Goal: Task Accomplishment & Management: Complete application form

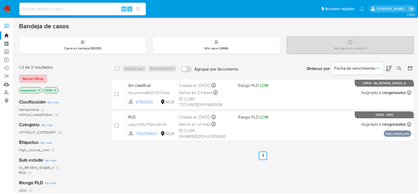
click at [32, 80] on span "Borrar filtros" at bounding box center [33, 78] width 21 height 7
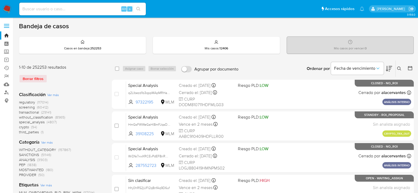
click at [27, 108] on span "screening" at bounding box center [27, 106] width 16 height 5
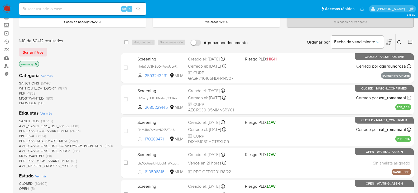
scroll to position [106, 0]
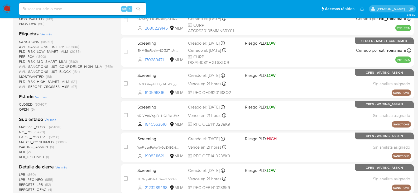
click at [27, 107] on span "OPEN" at bounding box center [24, 109] width 10 height 5
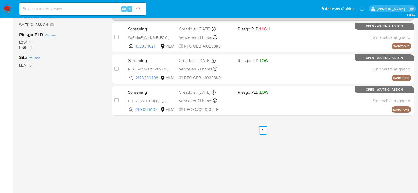
scroll to position [128, 0]
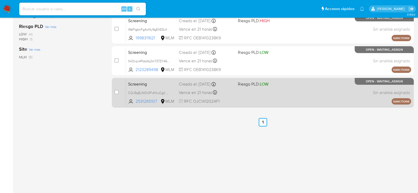
click at [248, 99] on div "Screening COJ5qEyNOi0FvKKuCgiImL4H 2531265107 MLM Riesgo PLD: LOW Creado el: 11…" at bounding box center [268, 92] width 285 height 27
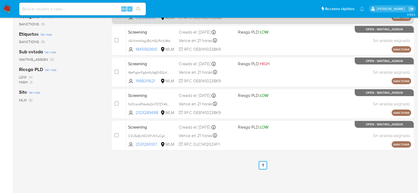
scroll to position [49, 0]
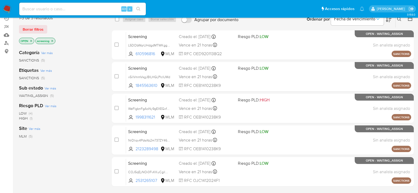
click at [244, 60] on div "case-item-checkbox No es posible asignar el caso Screening L5DObWqrUHdgdMTWKgg0…" at bounding box center [263, 108] width 302 height 156
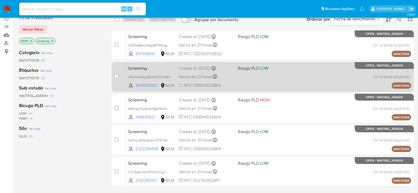
click at [243, 69] on span "Riesgo PLD: LOW" at bounding box center [253, 68] width 31 height 6
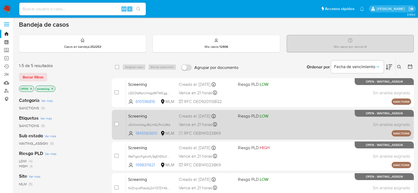
scroll to position [0, 0]
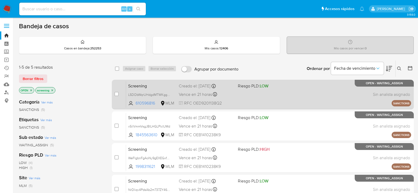
click at [229, 96] on div "Vence en 21 horas Vence el 12/09/2025 14:19:38" at bounding box center [206, 94] width 55 height 7
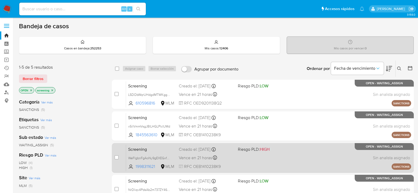
click at [239, 163] on div "Screening WeFlgbnFgAoNy9gEXEGxfdRc 1998311621 MLM Riesgo PLD: HIGH Creado el: 1…" at bounding box center [268, 157] width 285 height 27
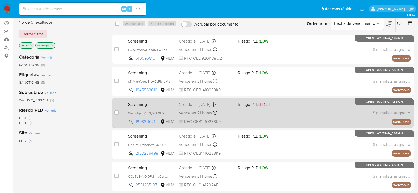
scroll to position [79, 0]
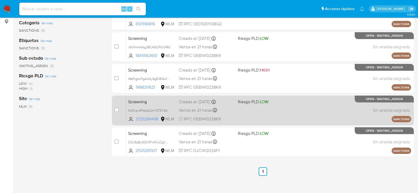
click at [231, 106] on div "Screening NrDliqv4PdsAb2m737ZY46iW 2123289498 MLM Riesgo PLD: LOW Creado el: 11…" at bounding box center [268, 110] width 285 height 27
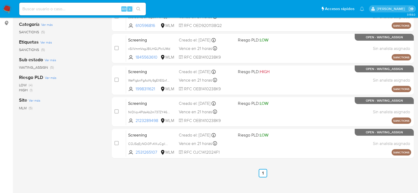
scroll to position [0, 0]
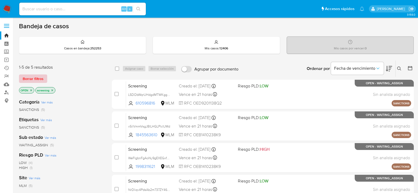
click at [41, 76] on span "Borrar filtros" at bounding box center [33, 78] width 21 height 7
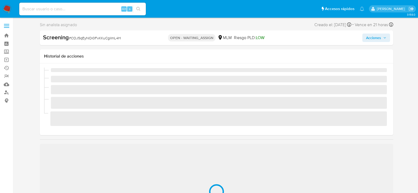
scroll to position [223, 0]
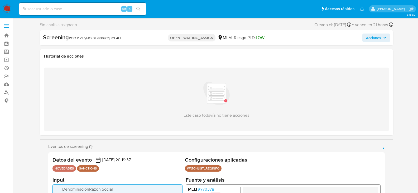
select select "10"
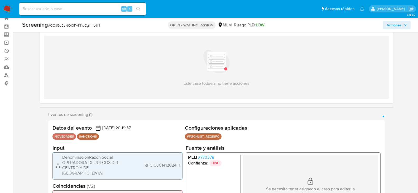
scroll to position [26, 0]
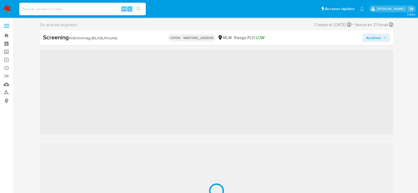
scroll to position [223, 0]
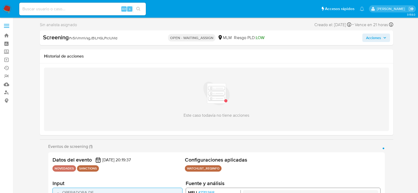
select select "10"
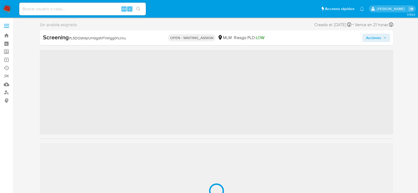
scroll to position [223, 0]
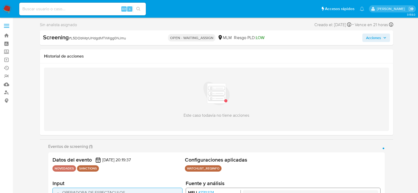
select select "10"
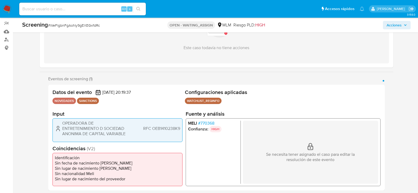
select select "10"
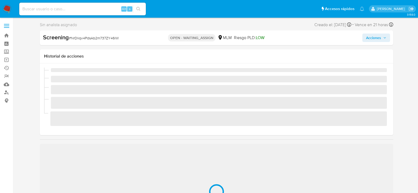
scroll to position [223, 0]
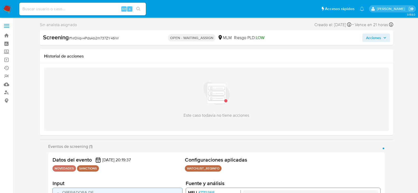
select select "10"
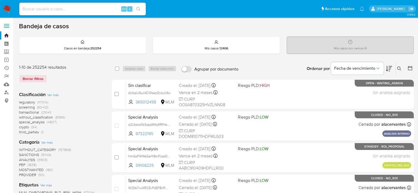
click at [41, 80] on div "Borrar filtros" at bounding box center [61, 78] width 84 height 8
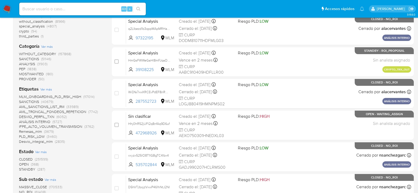
scroll to position [26, 0]
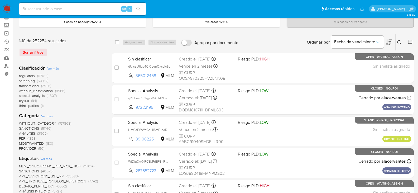
click at [8, 10] on img at bounding box center [7, 8] width 9 height 9
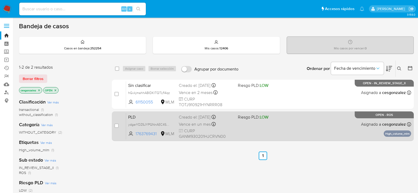
click at [203, 126] on span "Vence en un mes" at bounding box center [195, 124] width 32 height 6
click at [209, 130] on span "CURP GANM930201HJCRVN00" at bounding box center [206, 133] width 55 height 11
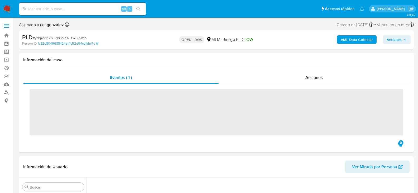
scroll to position [189, 0]
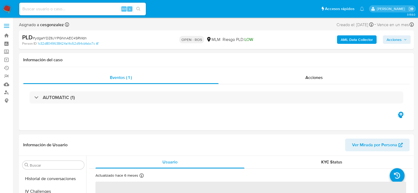
select select "10"
click at [314, 79] on span "Acciones" at bounding box center [313, 77] width 17 height 6
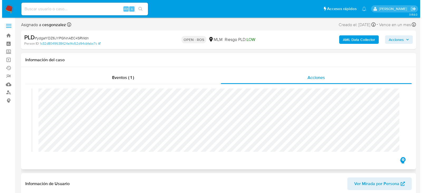
scroll to position [185, 0]
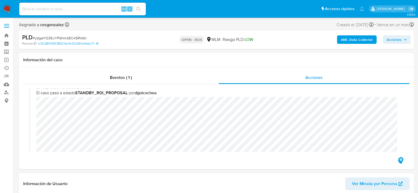
click at [402, 38] on span "Acciones" at bounding box center [397, 39] width 20 height 7
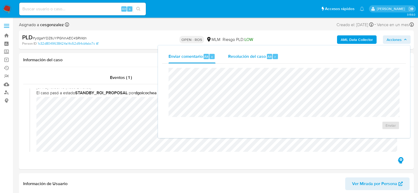
click at [241, 52] on div "Resolución del caso Alt r" at bounding box center [253, 57] width 50 height 14
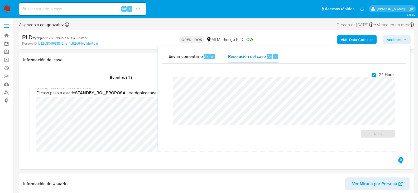
checkbox input "true"
click at [375, 136] on span "ROS" at bounding box center [377, 133] width 27 height 7
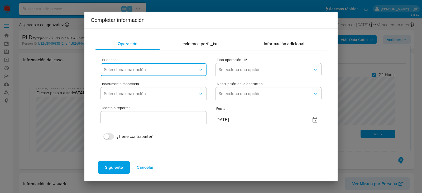
click at [165, 69] on span "Selecciona una opción" at bounding box center [151, 69] width 94 height 5
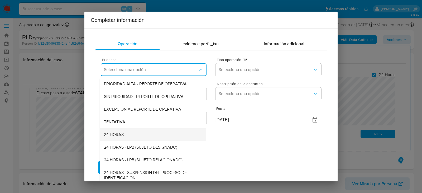
click at [126, 137] on div "24 HORAS" at bounding box center [153, 134] width 98 height 13
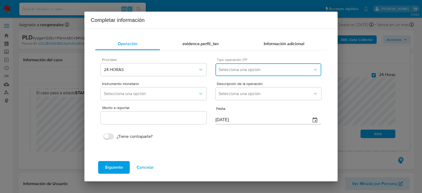
click at [268, 75] on button "Selecciona una opción" at bounding box center [269, 69] width 106 height 13
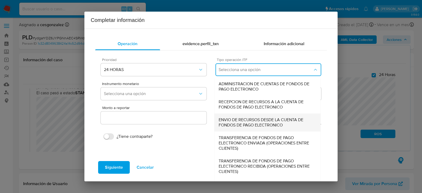
scroll to position [20, 0]
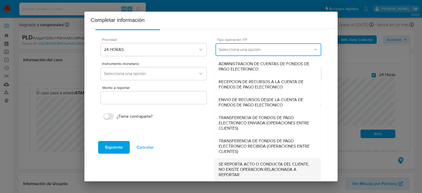
click at [239, 169] on span "SE REPORTA ACTO O CONDUCTA DEL CLIENTE, NO EXISTE OPERACION RELACIONADA A REPOR…" at bounding box center [268, 169] width 98 height 16
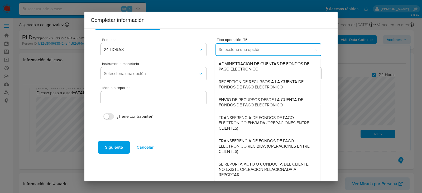
type input "0.00"
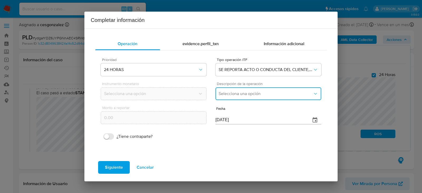
click at [246, 92] on span "Selecciona una opción" at bounding box center [266, 93] width 94 height 5
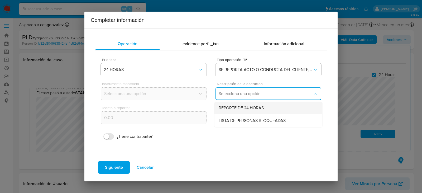
click at [242, 109] on span "REPORTE DE 24 HORAS" at bounding box center [241, 107] width 45 height 5
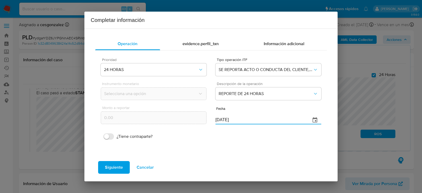
click at [224, 118] on input "11/09/2025" at bounding box center [261, 120] width 91 height 8
type input "19/07/2025"
click at [113, 168] on span "Siguiente" at bounding box center [114, 167] width 18 height 12
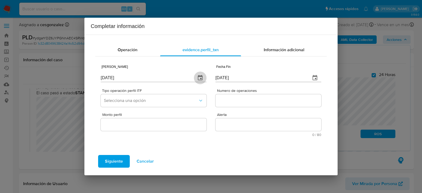
click at [201, 77] on icon "button" at bounding box center [200, 77] width 5 height 5
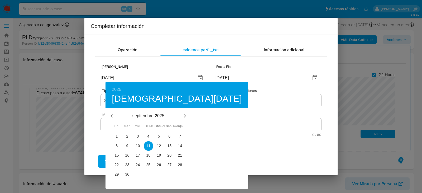
click at [112, 77] on div at bounding box center [211, 96] width 422 height 193
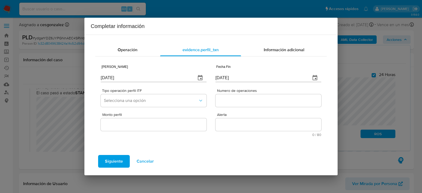
click at [112, 77] on div "2025 jue., sep. 11 septiembre 2025 lun. mar. mié. jue. vie. sáb. dom. 1 2 3 4 5…" at bounding box center [211, 96] width 422 height 193
click at [112, 77] on input "[DATE]" at bounding box center [146, 78] width 91 height 8
type input "01/01/2025"
type input "01/07/2025"
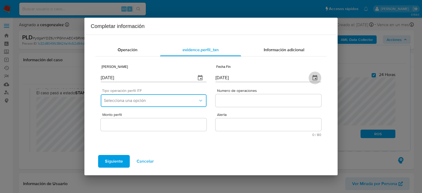
click at [139, 103] on span "Selecciona una opción" at bounding box center [151, 100] width 94 height 5
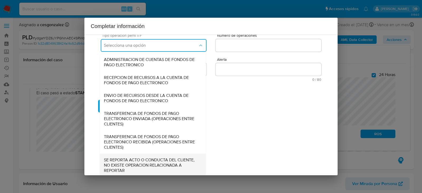
scroll to position [57, 0]
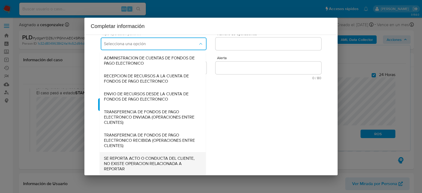
click at [141, 162] on span "SE REPORTA ACTO O CONDUCTA DEL CLIENTE, NO EXISTE OPERACION RELACIONADA A REPOR…" at bounding box center [153, 164] width 98 height 16
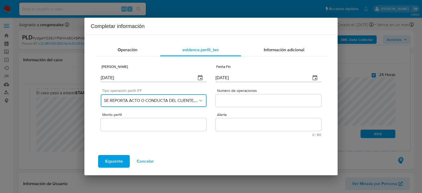
scroll to position [0, 0]
click at [241, 98] on input "Numero de operaciones" at bounding box center [269, 100] width 106 height 7
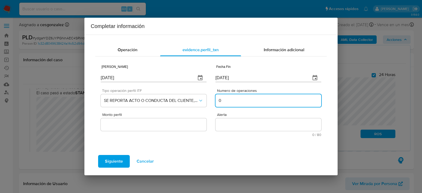
type input "0"
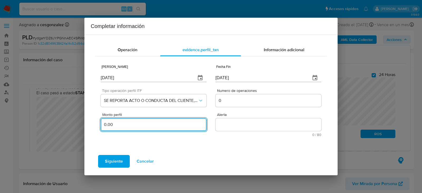
type input "0.00"
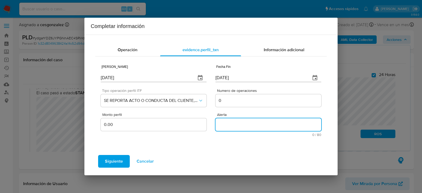
click at [243, 123] on textarea "Alerta" at bounding box center [269, 124] width 106 height 13
type textarea "ALTO VOLUMEN DE INGRESOS"
click at [114, 159] on span "Siguiente" at bounding box center [114, 161] width 18 height 12
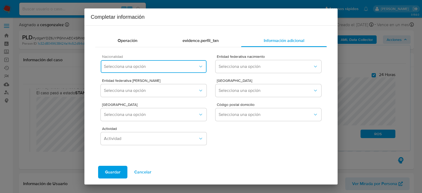
click at [189, 70] on button "Selecciona una opción" at bounding box center [154, 66] width 106 height 13
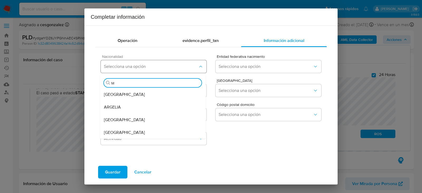
type input "ME"
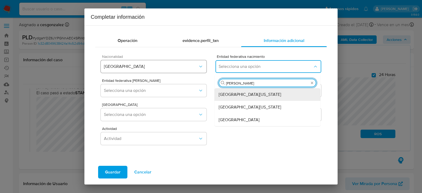
type input "JAL"
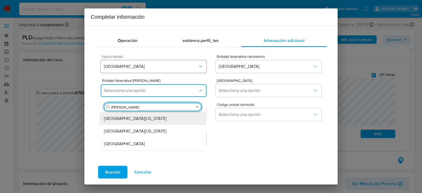
type input "JAL"
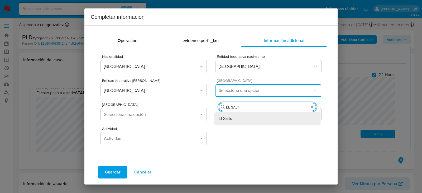
type input "EL SALTO"
click at [222, 118] on span "El Salto" at bounding box center [226, 118] width 14 height 5
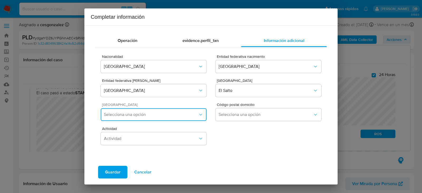
click at [186, 116] on span "Selecciona una opción" at bounding box center [151, 114] width 94 height 5
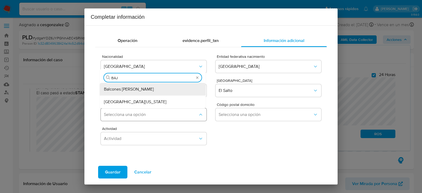
type input "BAJA"
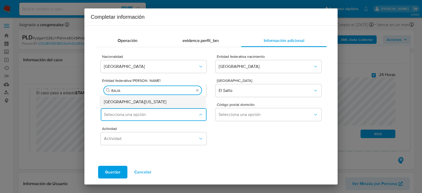
click at [163, 102] on div "Baja California" at bounding box center [153, 101] width 98 height 13
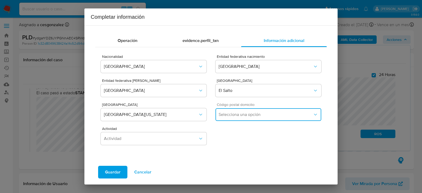
click at [244, 116] on span "Selecciona una opción" at bounding box center [266, 114] width 94 height 5
drag, startPoint x: 225, startPoint y: 144, endPoint x: 176, endPoint y: 145, distance: 49.6
click at [225, 143] on span "45693" at bounding box center [225, 142] width 12 height 5
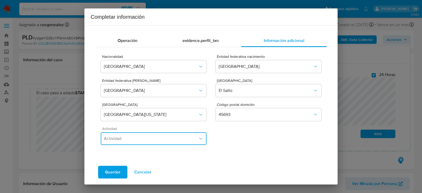
click at [172, 141] on span "Actividad" at bounding box center [151, 138] width 94 height 5
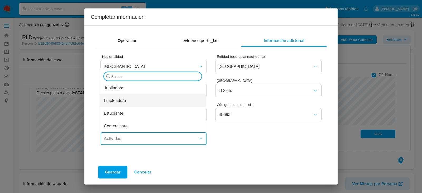
click at [127, 99] on div "Empleado/a" at bounding box center [153, 100] width 98 height 13
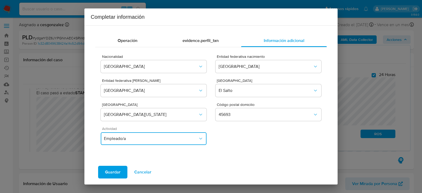
click at [172, 135] on button "Empleado/a" at bounding box center [154, 138] width 106 height 13
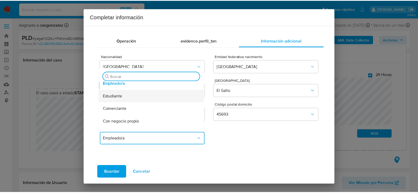
scroll to position [26, 0]
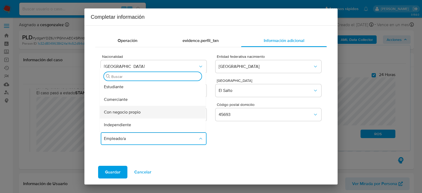
click at [143, 112] on div "Con negocio propio" at bounding box center [153, 112] width 98 height 13
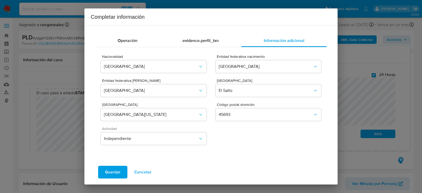
click at [110, 174] on span "Guardar" at bounding box center [113, 172] width 16 height 12
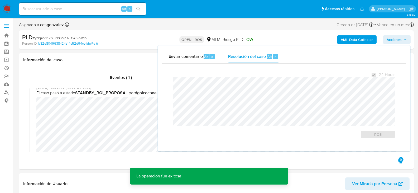
click at [70, 36] on span "# ydgarYDZ6JYPGNnAEC4SRWdn" at bounding box center [60, 37] width 54 height 5
copy span "ydgarYDZ6JYPGNnAEC4SRWdn"
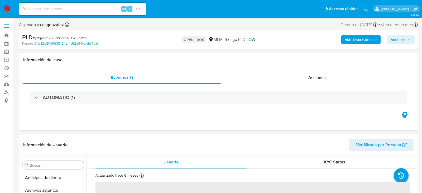
select select "10"
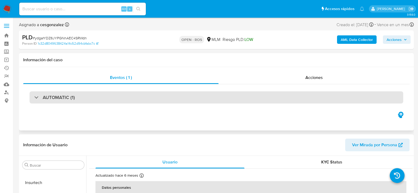
click at [71, 93] on div "AUTOMATIC (1)" at bounding box center [217, 97] width 374 height 12
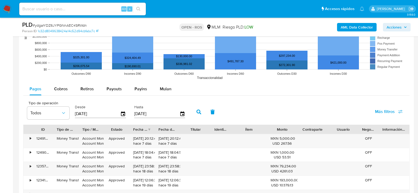
scroll to position [607, 0]
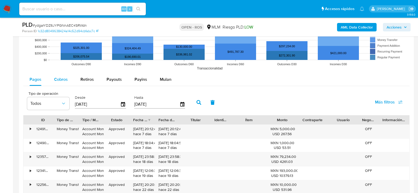
click at [58, 84] on div "Cobros" at bounding box center [61, 79] width 14 height 13
select select "10"
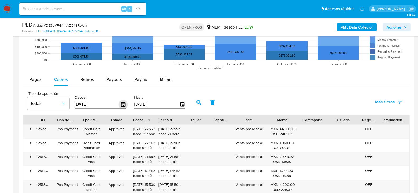
click at [124, 105] on icon "button" at bounding box center [123, 104] width 4 height 5
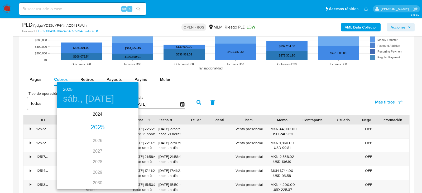
click at [101, 128] on div "2025" at bounding box center [98, 127] width 82 height 11
click at [69, 157] on div "jul." at bounding box center [70, 159] width 27 height 20
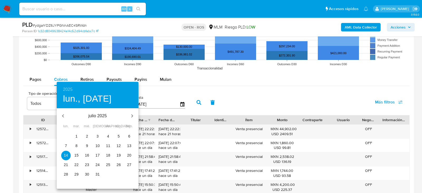
click at [79, 136] on span "1" at bounding box center [76, 135] width 9 height 5
type input "01/07/2025"
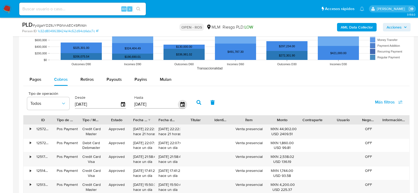
click at [183, 102] on icon "button" at bounding box center [182, 104] width 4 height 5
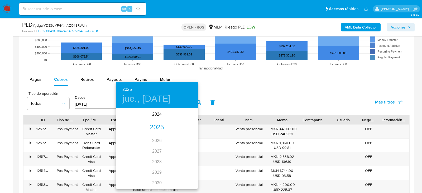
click at [152, 127] on div "2025" at bounding box center [157, 127] width 82 height 11
click at [130, 158] on div "jul." at bounding box center [129, 159] width 27 height 20
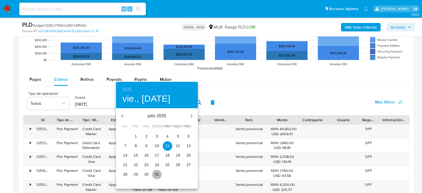
drag, startPoint x: 155, startPoint y: 173, endPoint x: 161, endPoint y: 169, distance: 6.5
click at [155, 173] on p "31" at bounding box center [157, 173] width 4 height 5
type input "31/07/2025"
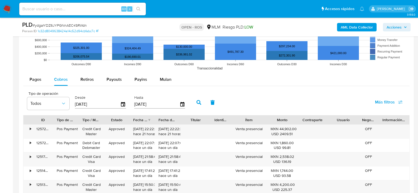
click at [195, 101] on button "button" at bounding box center [199, 102] width 14 height 13
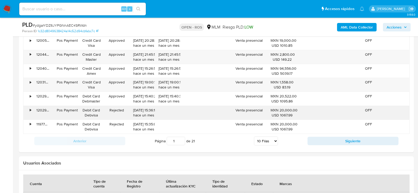
scroll to position [712, 0]
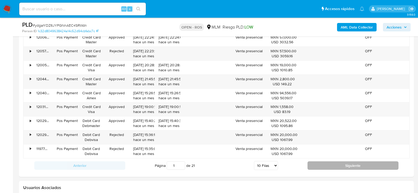
click at [333, 166] on button "Siguiente" at bounding box center [353, 165] width 91 height 8
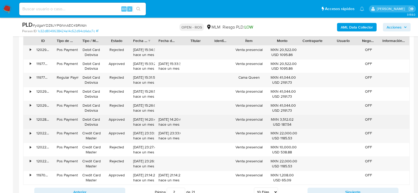
scroll to position [739, 0]
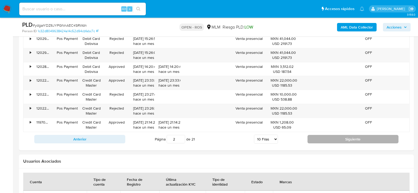
click at [332, 142] on button "Siguiente" at bounding box center [353, 139] width 91 height 8
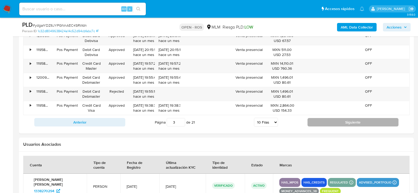
scroll to position [765, 0]
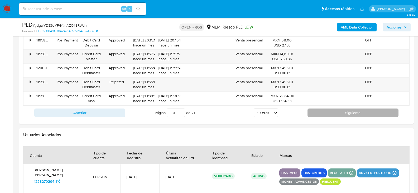
click at [324, 111] on button "Siguiente" at bounding box center [353, 112] width 91 height 8
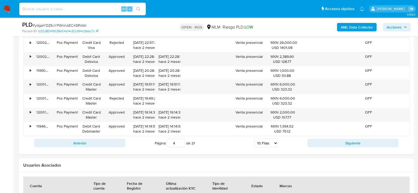
scroll to position [739, 0]
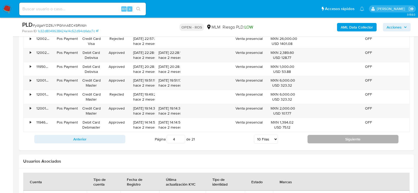
click at [355, 138] on button "Siguiente" at bounding box center [353, 139] width 91 height 8
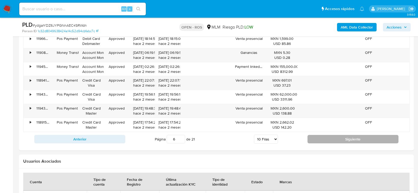
click at [355, 138] on button "Siguiente" at bounding box center [353, 139] width 91 height 8
type input "9"
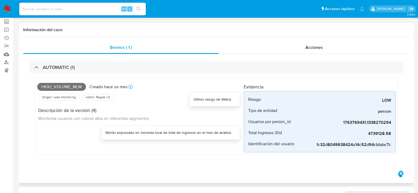
scroll to position [0, 0]
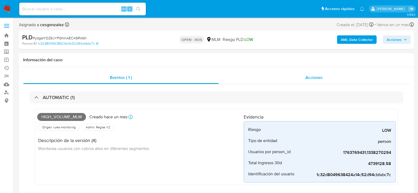
click at [317, 75] on span "Acciones" at bounding box center [313, 77] width 17 height 6
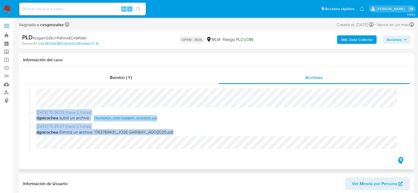
scroll to position [276, 0]
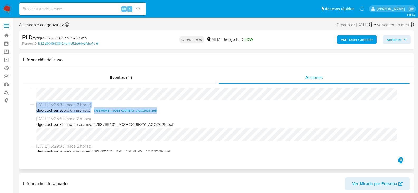
click at [391, 111] on div "11/09/2025 16:35:15 (hace una hora) El caso pasó a estado OPEN_ROS por dlagunes…" at bounding box center [217, 119] width 374 height 63
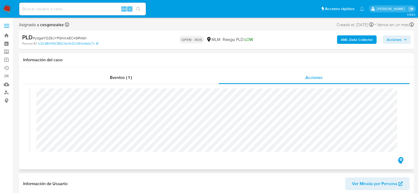
scroll to position [223, 0]
click at [260, 61] on h1 "Información del caso" at bounding box center [216, 59] width 386 height 5
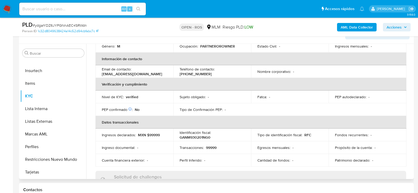
scroll to position [10, 0]
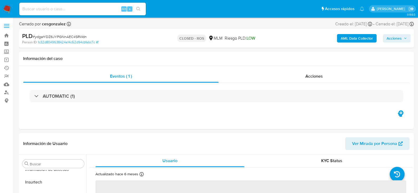
scroll to position [223, 0]
select select "10"
click at [311, 73] on span "Acciones" at bounding box center [313, 76] width 17 height 6
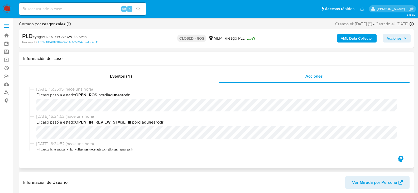
scroll to position [79, 0]
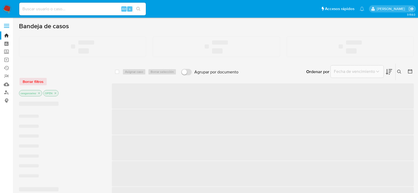
click at [61, 8] on input at bounding box center [82, 9] width 127 height 7
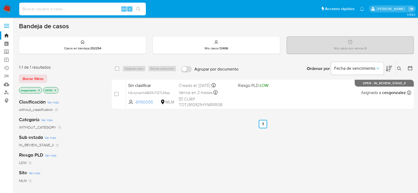
paste input "1186982160"
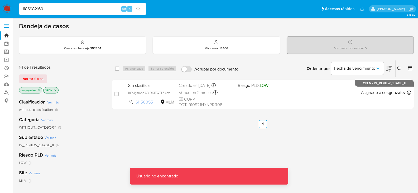
click at [61, 8] on input "1186982160" at bounding box center [82, 9] width 127 height 7
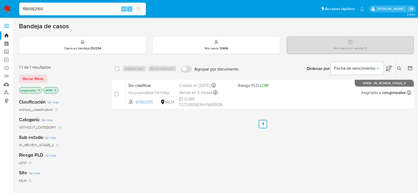
type input "1186982160"
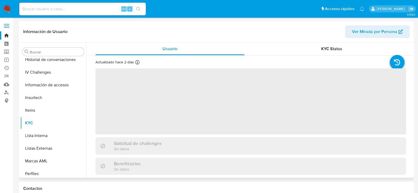
scroll to position [223, 0]
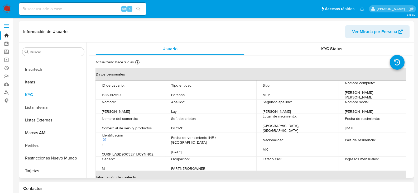
select select "10"
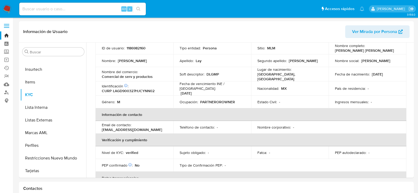
scroll to position [0, 0]
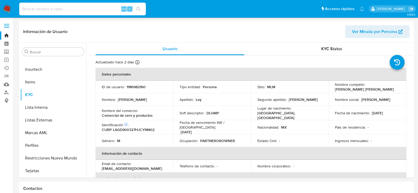
click at [64, 11] on input at bounding box center [82, 9] width 127 height 7
paste input "1186982160"
type input "1186982160"
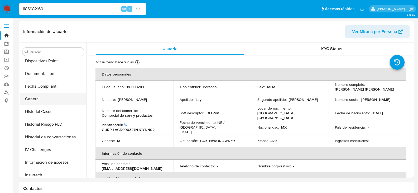
click at [41, 103] on button "General" at bounding box center [51, 99] width 62 height 13
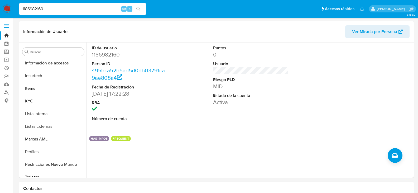
scroll to position [223, 0]
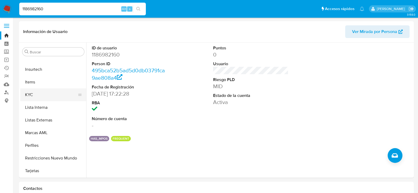
click at [34, 94] on button "KYC" at bounding box center [51, 94] width 62 height 13
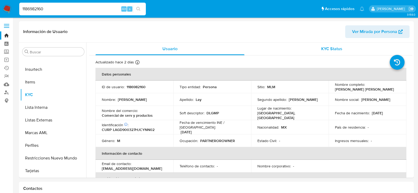
click at [342, 51] on div "KYC Status" at bounding box center [331, 48] width 149 height 13
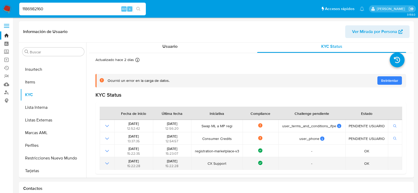
scroll to position [3, 0]
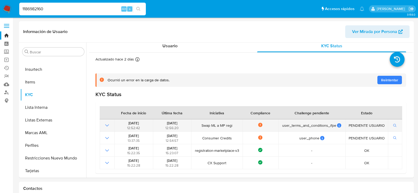
click at [106, 124] on icon "Mostrar operación" at bounding box center [107, 125] width 6 height 6
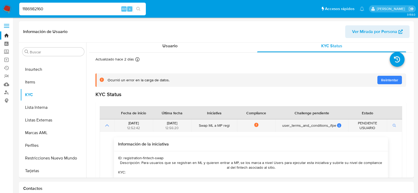
click at [106, 124] on icon "Mostrar operación" at bounding box center [107, 125] width 6 height 6
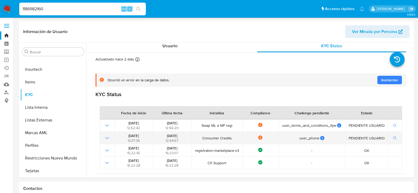
click at [108, 137] on icon "Mostrar operación" at bounding box center [107, 138] width 6 height 6
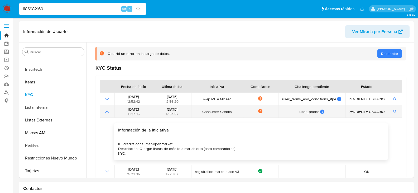
scroll to position [50, 0]
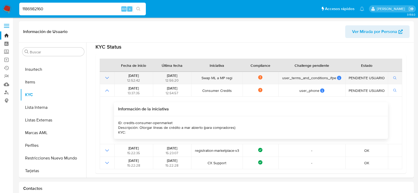
click at [107, 77] on icon "Mostrar operación" at bounding box center [107, 78] width 6 height 6
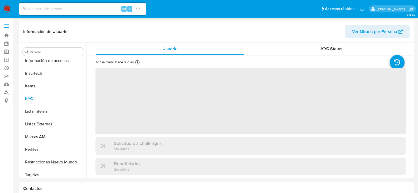
scroll to position [223, 0]
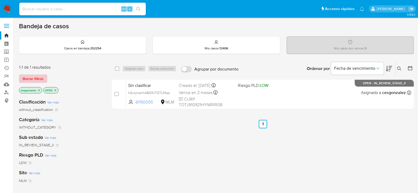
click at [32, 76] on span "Borrar filtros" at bounding box center [33, 78] width 21 height 7
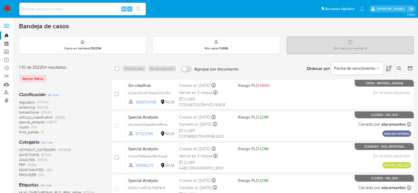
click at [32, 107] on span "screening" at bounding box center [27, 106] width 16 height 5
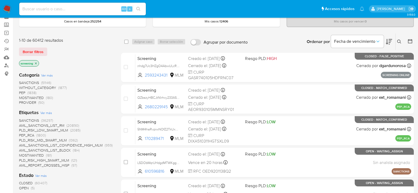
scroll to position [53, 0]
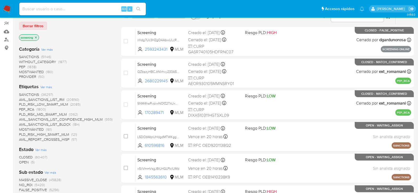
click at [30, 161] on span "OPEN (5)" at bounding box center [27, 162] width 16 height 5
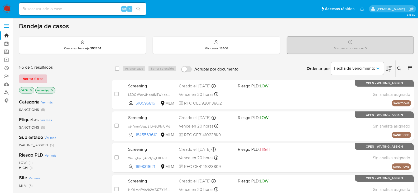
click at [41, 79] on span "Borrar filtros" at bounding box center [33, 78] width 21 height 7
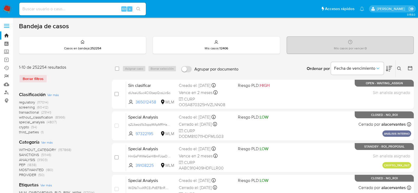
click at [6, 77] on link "Reportes" at bounding box center [31, 76] width 63 height 8
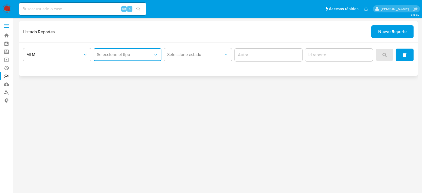
click at [149, 55] on span "Seleccione el tipo" at bounding box center [125, 54] width 56 height 5
click at [118, 68] on span "IFPE 24 HORAS" at bounding box center [111, 68] width 29 height 5
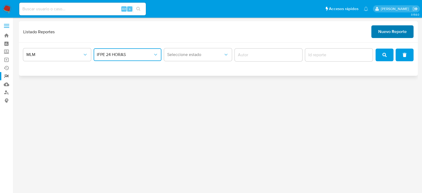
click at [393, 28] on span "Nuevo Reporte" at bounding box center [392, 32] width 28 height 12
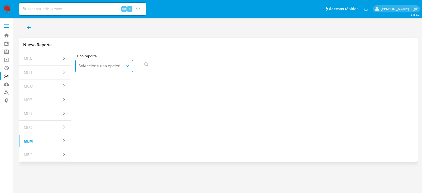
click at [116, 64] on span "Seleccione una opcion" at bounding box center [101, 65] width 46 height 5
click at [81, 79] on span "IFPE 24 HORAS" at bounding box center [92, 80] width 29 height 5
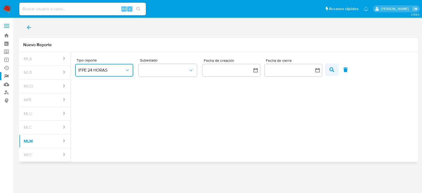
click at [330, 70] on icon "button" at bounding box center [331, 69] width 5 height 5
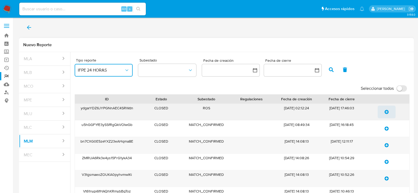
click at [388, 112] on icon "update-list" at bounding box center [387, 112] width 4 height 4
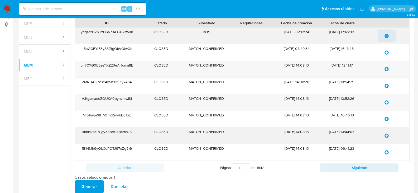
scroll to position [79, 0]
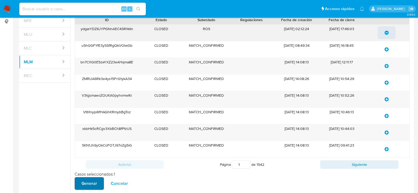
click at [86, 184] on span "Generar" at bounding box center [90, 184] width 16 height 12
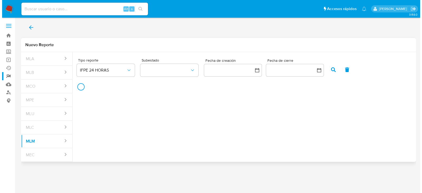
scroll to position [0, 0]
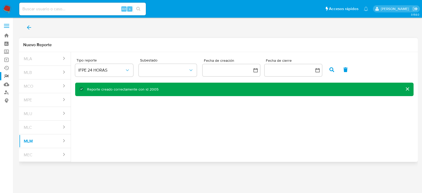
drag, startPoint x: 151, startPoint y: 145, endPoint x: 91, endPoint y: 98, distance: 76.5
click at [151, 145] on div "Tipo reporte IFPE 24 HORAS Subestado Fecha de creación Fecha de cierre Reporte …" at bounding box center [244, 105] width 347 height 106
click at [32, 29] on icon "back" at bounding box center [29, 27] width 6 height 6
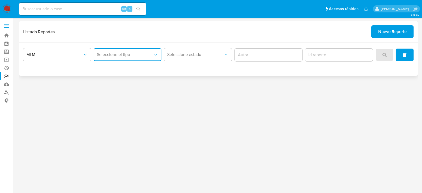
click at [152, 55] on span "Seleccione el tipo" at bounding box center [125, 54] width 56 height 5
click at [124, 71] on span "IFPE 24 HORAS" at bounding box center [111, 68] width 29 height 5
click at [389, 56] on button "search" at bounding box center [385, 55] width 18 height 13
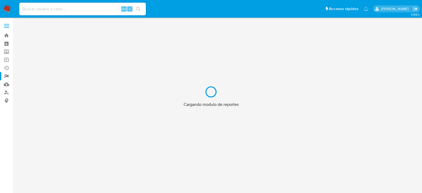
click at [30, 10] on div "Cargando modulo de reportes" at bounding box center [211, 96] width 422 height 193
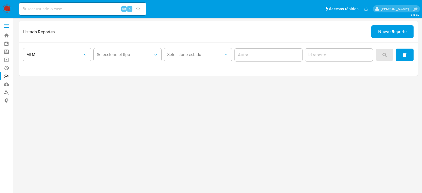
click at [32, 9] on input at bounding box center [82, 9] width 127 height 7
paste input "IC0Mem3kwjiBrCUyMaGgUVvc"
type input "IC0Mem3kwjiBrCUyMaGgUVvc"
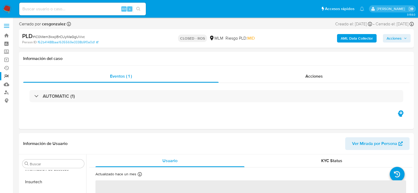
scroll to position [223, 0]
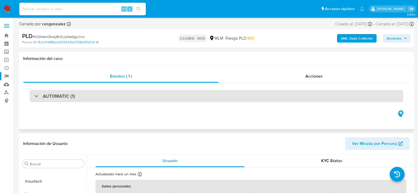
select select "10"
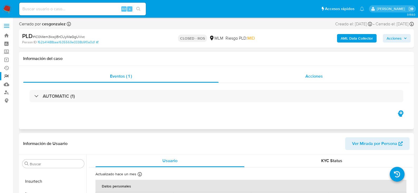
click at [304, 79] on div "Acciones" at bounding box center [314, 76] width 191 height 13
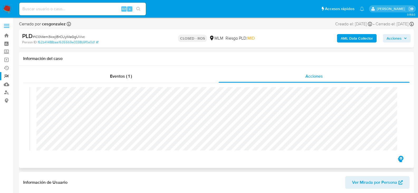
scroll to position [290, 0]
click at [46, 10] on input at bounding box center [82, 9] width 127 height 7
paste input "0yMPnEH2XHydgokCqb5gvJ7e"
type input "0yMPnEH2XHydgokCqb5gvJ7e"
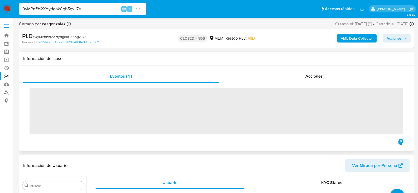
scroll to position [223, 0]
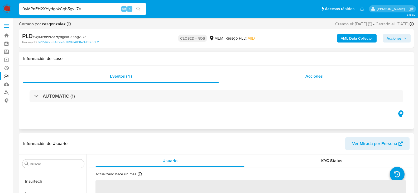
click at [295, 74] on div "Acciones" at bounding box center [314, 76] width 191 height 13
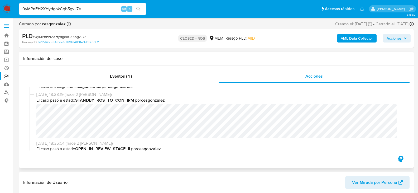
select select "10"
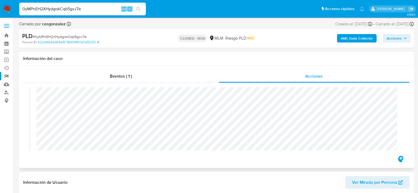
scroll to position [343, 0]
